Goal: Transaction & Acquisition: Purchase product/service

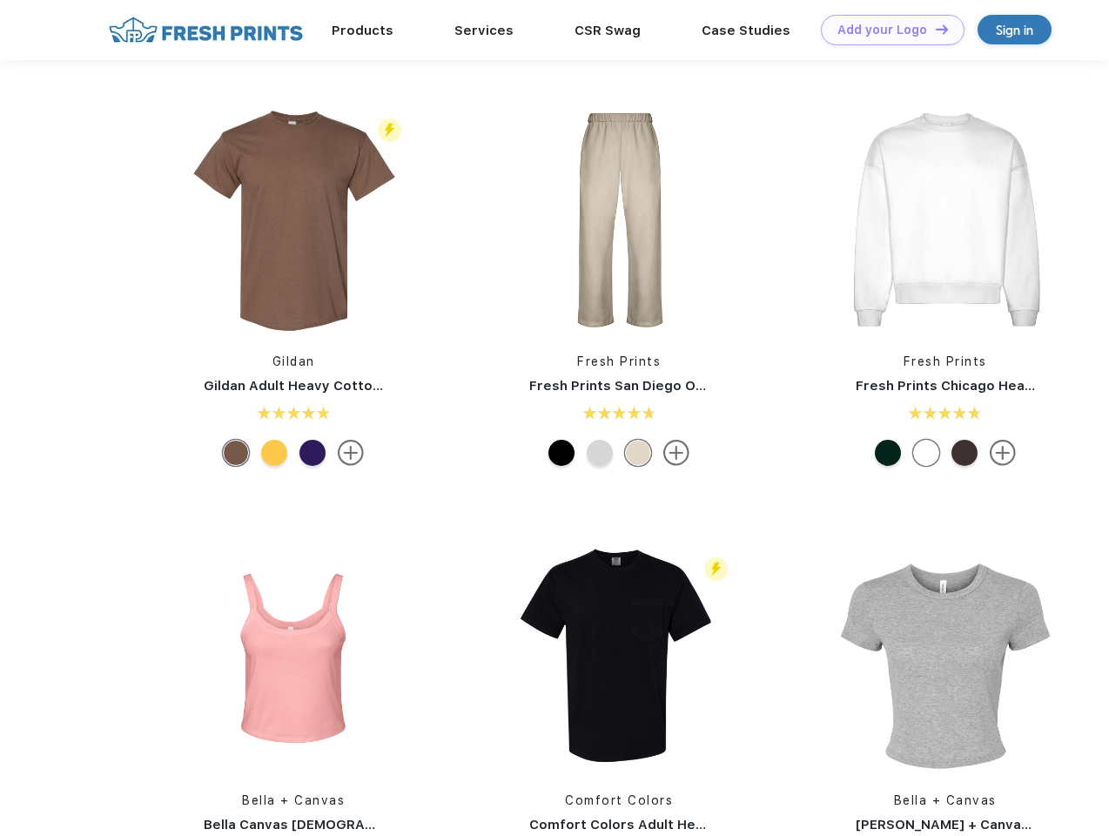
click at [887, 30] on link "Add your Logo Design Tool" at bounding box center [893, 30] width 144 height 30
click at [0, 0] on div "Design Tool" at bounding box center [0, 0] width 0 height 0
click at [934, 29] on link "Add your Logo Design Tool" at bounding box center [893, 30] width 144 height 30
click at [293, 219] on img at bounding box center [294, 220] width 232 height 232
click at [236, 453] on div at bounding box center [236, 453] width 26 height 26
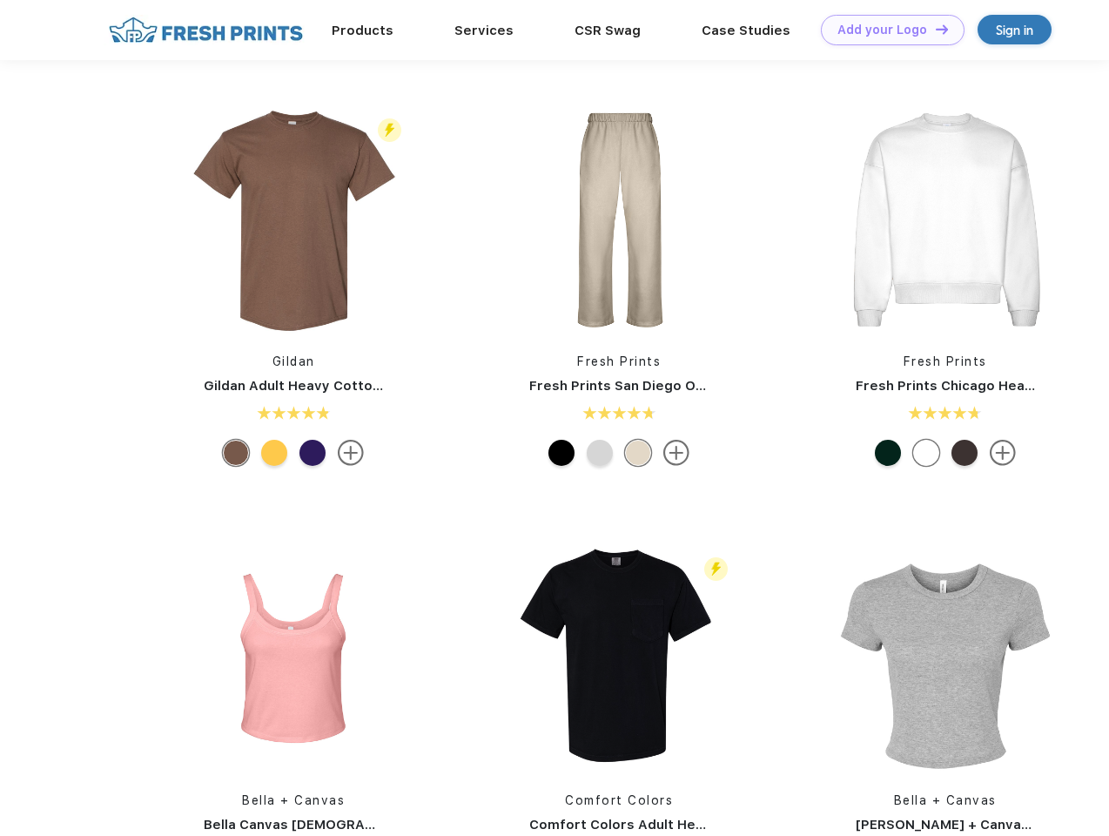
click at [274, 453] on div at bounding box center [274, 453] width 26 height 26
click at [313, 453] on div at bounding box center [313, 453] width 26 height 26
click at [619, 219] on img at bounding box center [619, 220] width 232 height 232
click at [562, 453] on div at bounding box center [562, 453] width 26 height 26
click at [600, 453] on div at bounding box center [600, 453] width 26 height 26
